Goal: Information Seeking & Learning: Find specific page/section

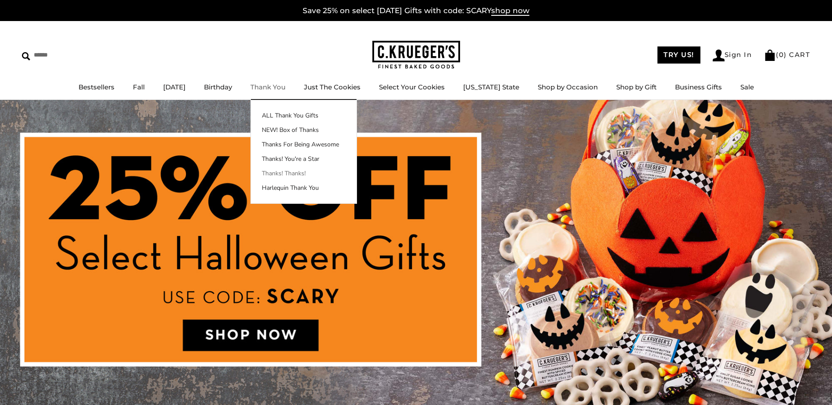
click at [302, 174] on link "Thanks! Thanks!" at bounding box center [304, 173] width 106 height 9
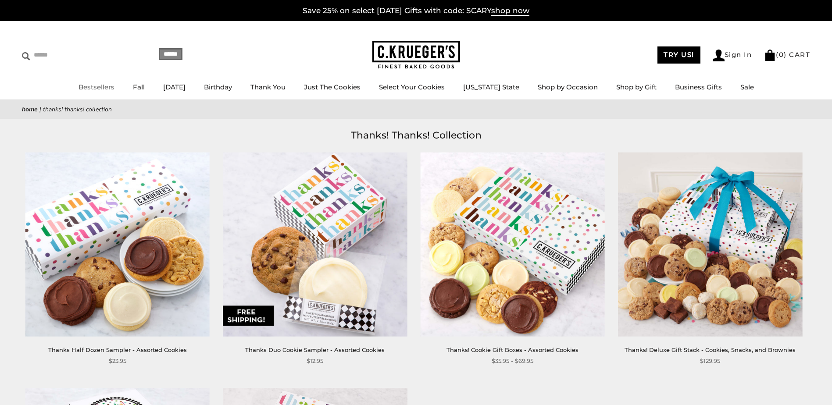
click at [31, 55] on input "Search" at bounding box center [74, 55] width 104 height 14
type input "****"
click at [159, 48] on input "******" at bounding box center [171, 54] width 24 height 12
